Goal: Task Accomplishment & Management: Complete application form

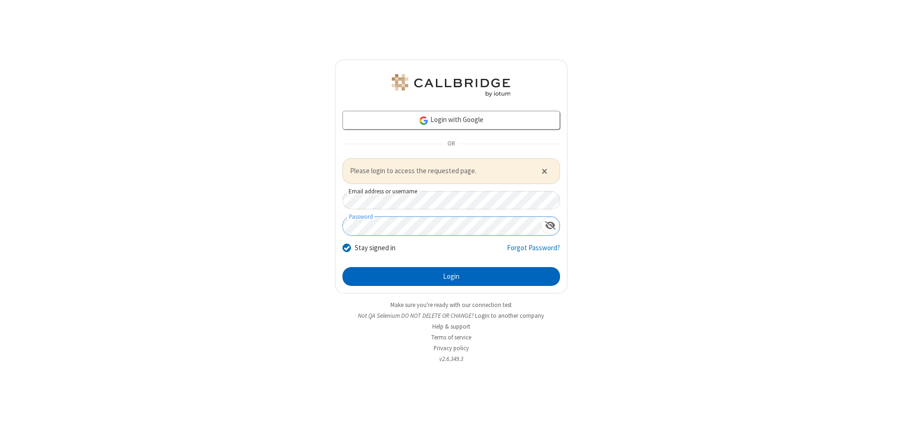
click at [451, 276] on button "Login" at bounding box center [450, 276] width 217 height 19
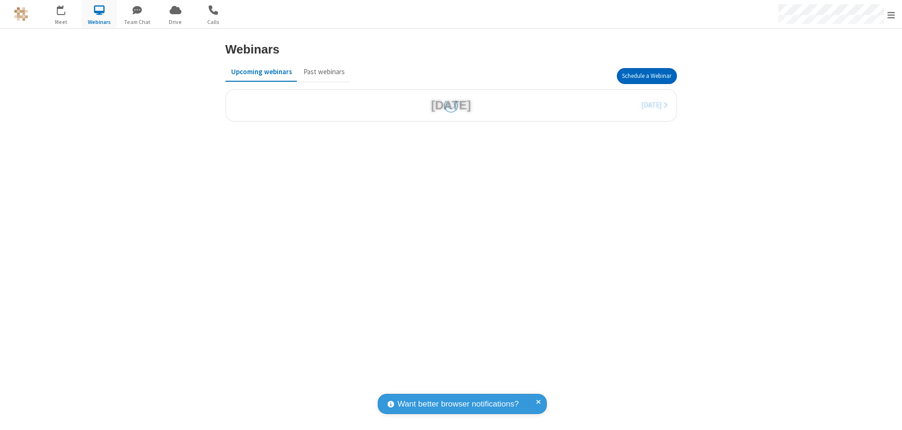
click at [646, 76] on button "Schedule a Webinar" at bounding box center [647, 76] width 60 height 16
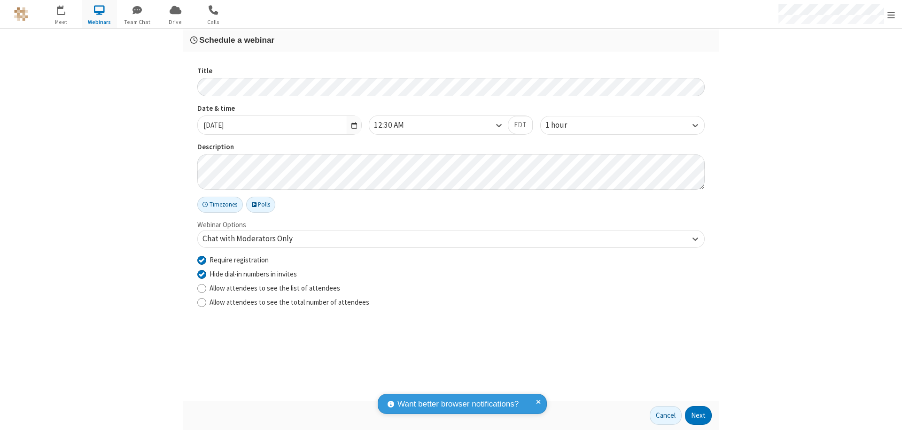
click at [201, 260] on input "Require registration" at bounding box center [201, 260] width 9 height 10
checkbox input "false"
click at [698, 416] on button "Next" at bounding box center [698, 415] width 27 height 19
